Goal: Find specific page/section: Find specific page/section

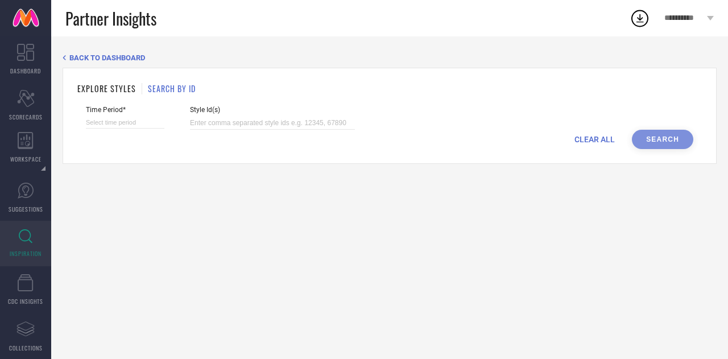
click at [72, 60] on span "BACK TO DASHBOARD" at bounding box center [107, 57] width 76 height 9
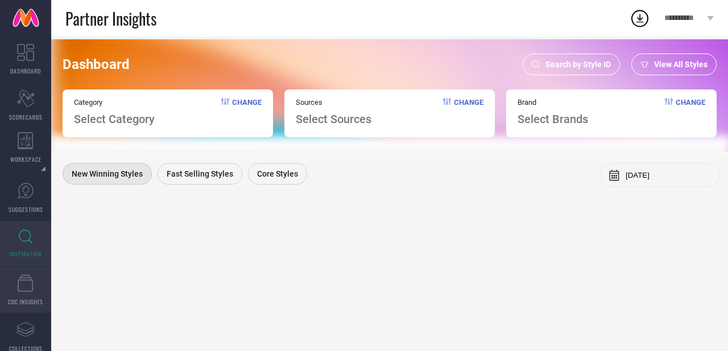
click at [24, 286] on icon at bounding box center [26, 282] width 16 height 17
